Goal: Task Accomplishment & Management: Manage account settings

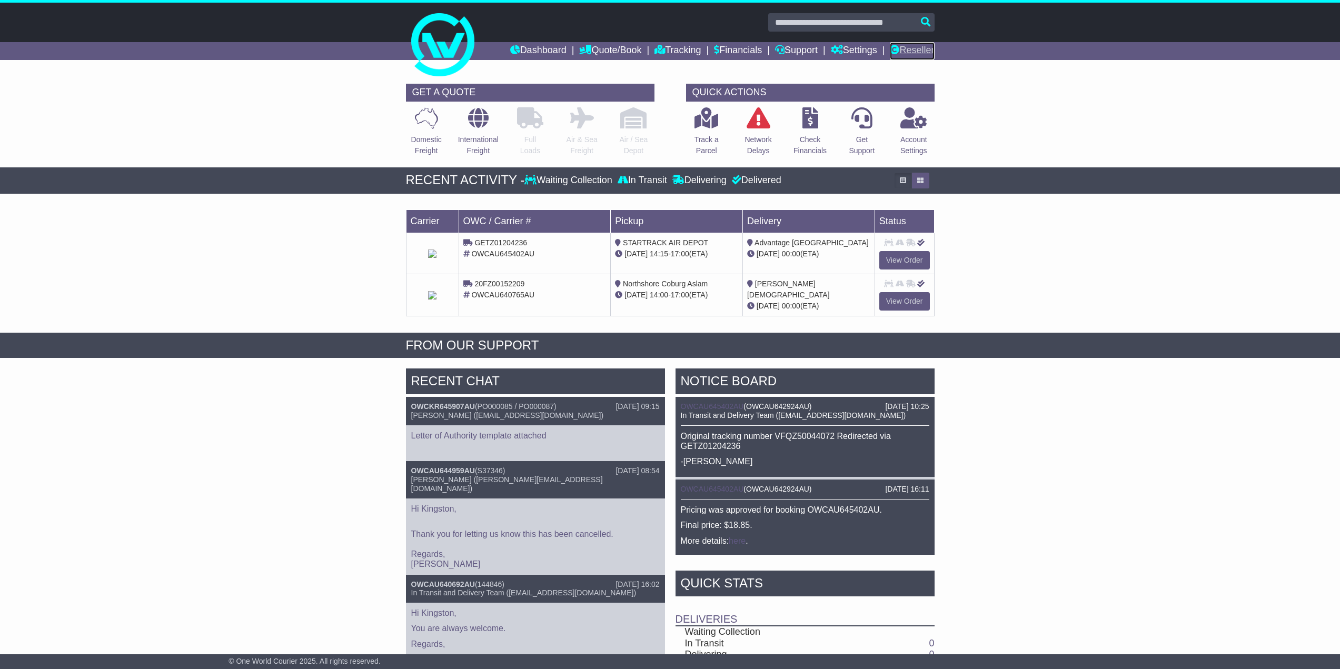
click at [916, 52] on link "Reseller" at bounding box center [912, 51] width 44 height 18
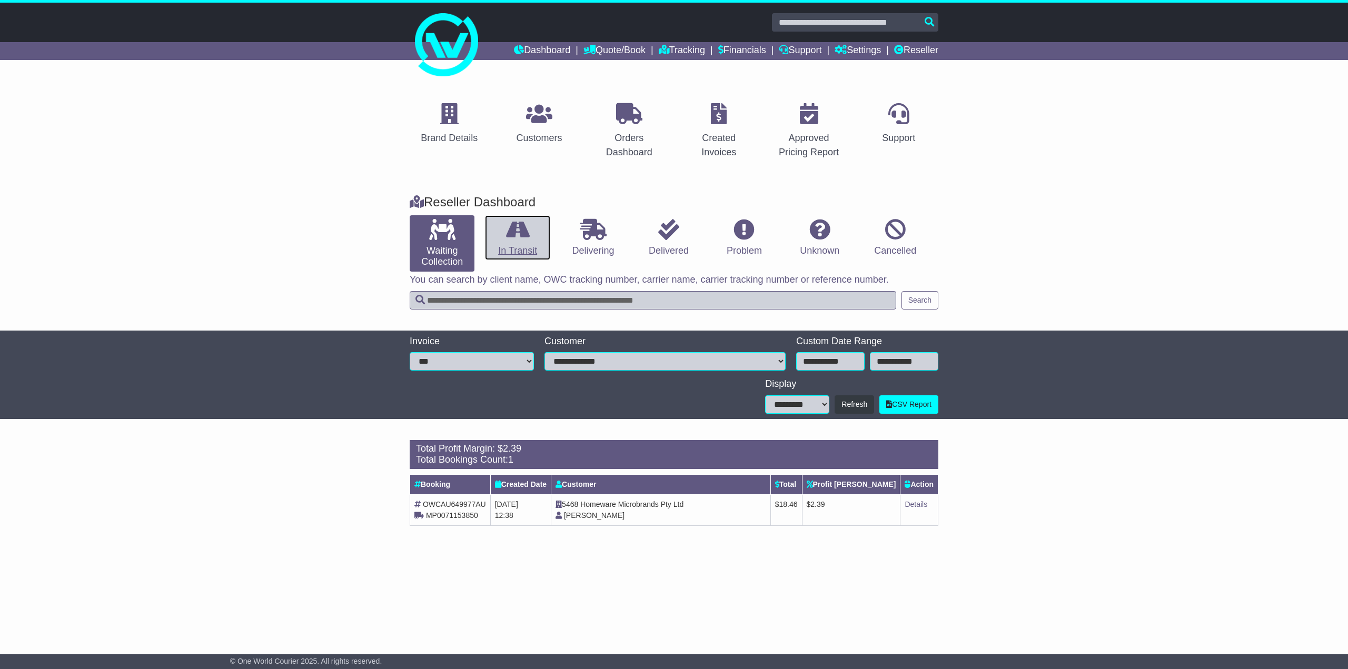
click at [517, 226] on icon at bounding box center [518, 229] width 24 height 21
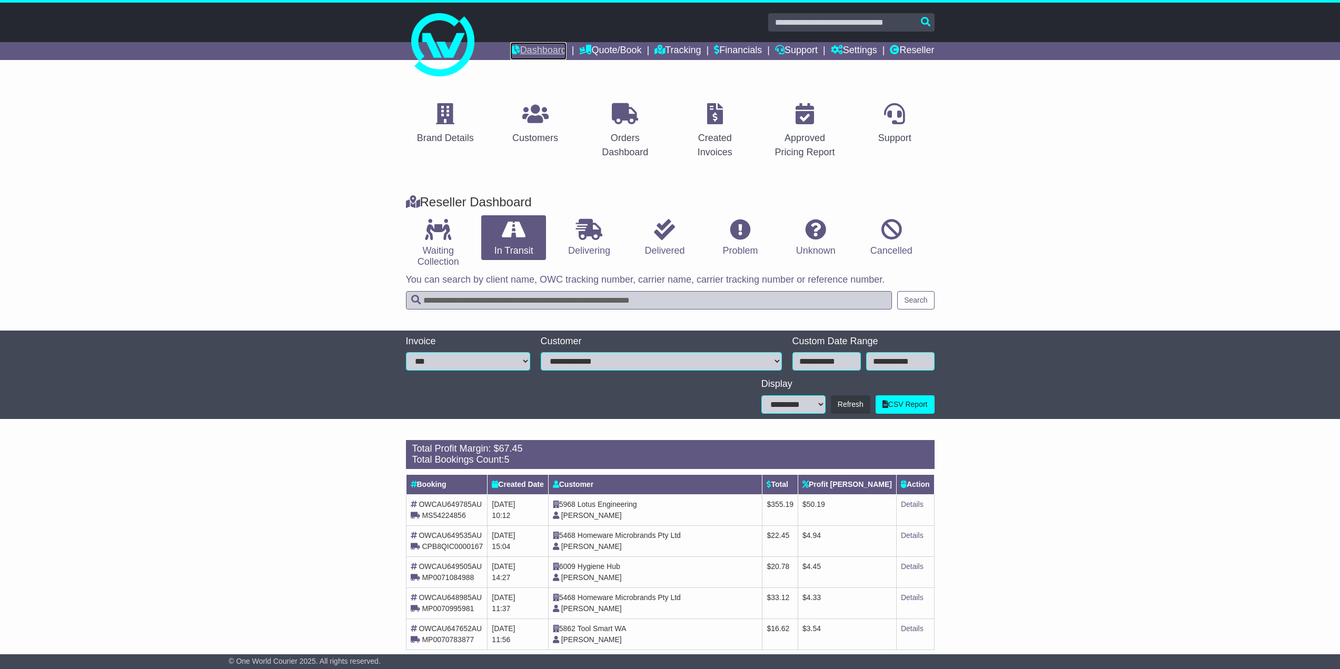
click at [519, 54] on link "Dashboard" at bounding box center [538, 51] width 56 height 18
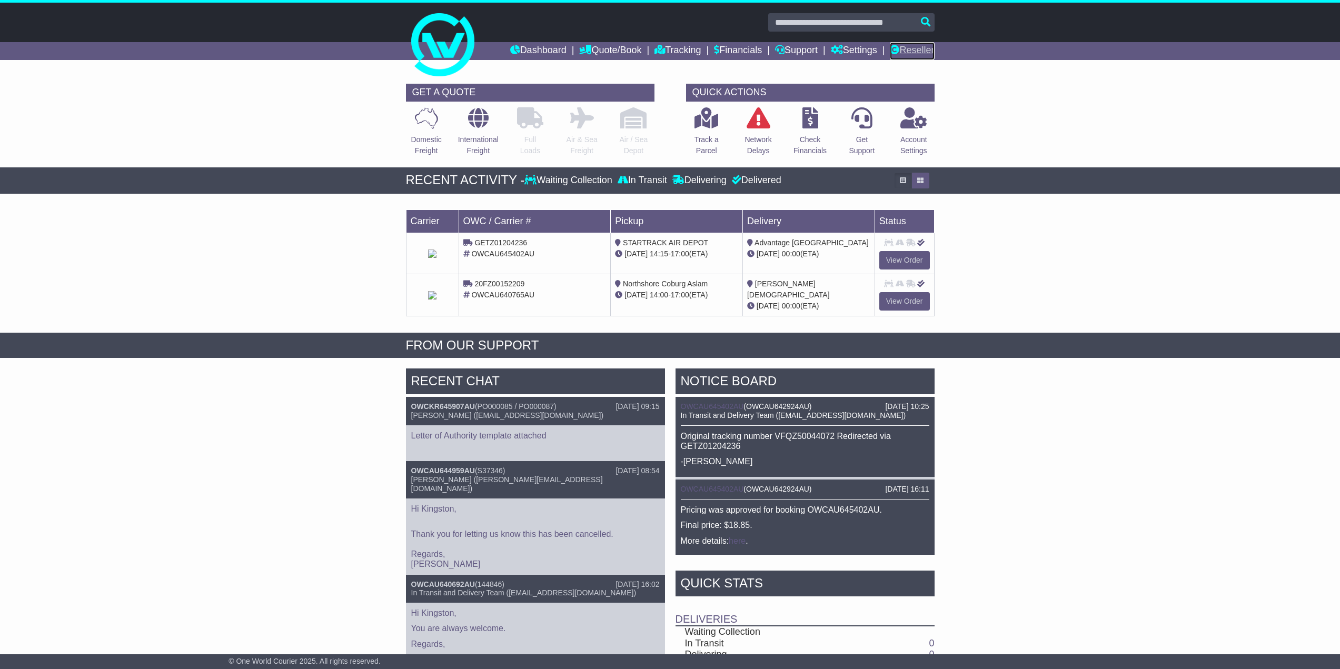
click at [919, 48] on link "Reseller" at bounding box center [912, 51] width 44 height 18
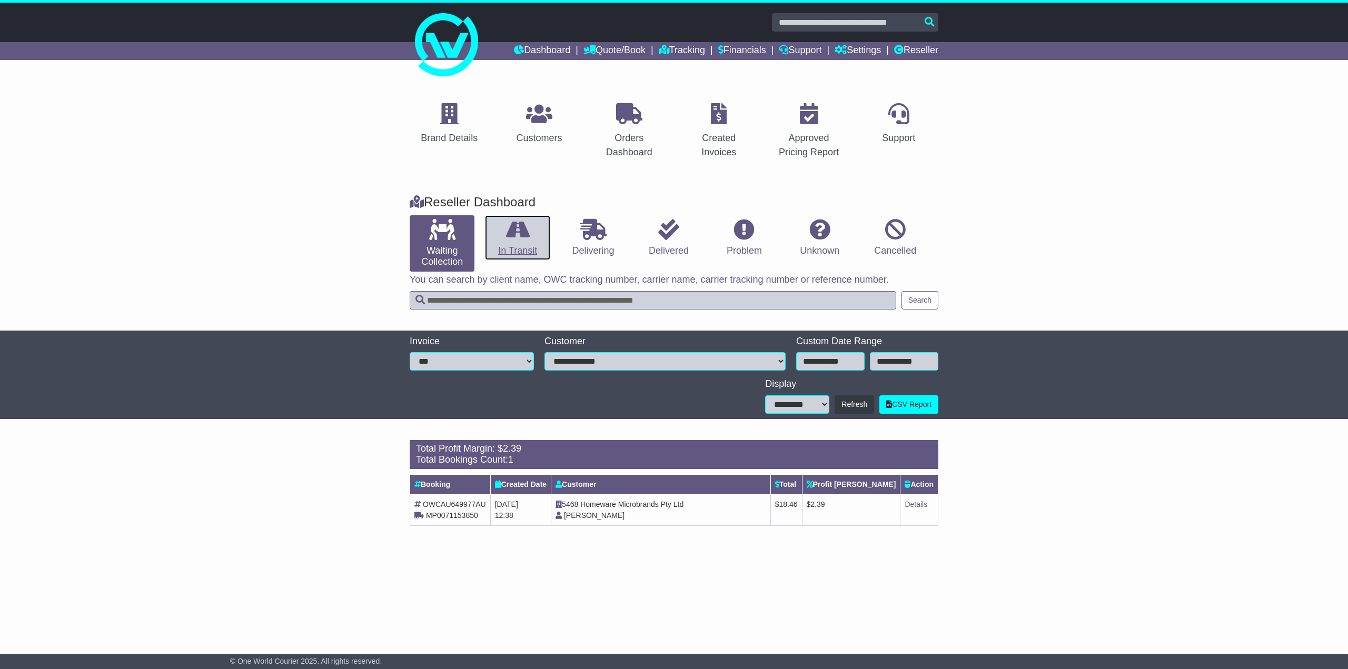
click at [506, 233] on icon at bounding box center [518, 229] width 24 height 21
